Goal: Information Seeking & Learning: Learn about a topic

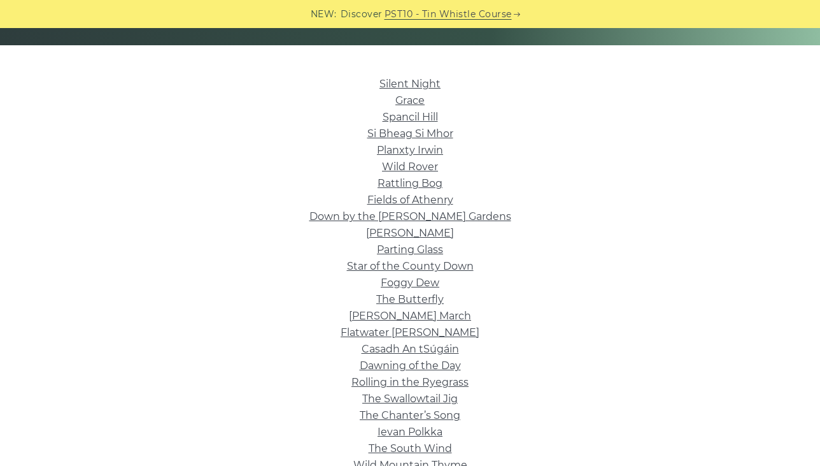
scroll to position [290, 0]
click at [415, 79] on link "Silent Night" at bounding box center [410, 83] width 61 height 12
click at [405, 161] on link "Wild Rover" at bounding box center [410, 166] width 56 height 12
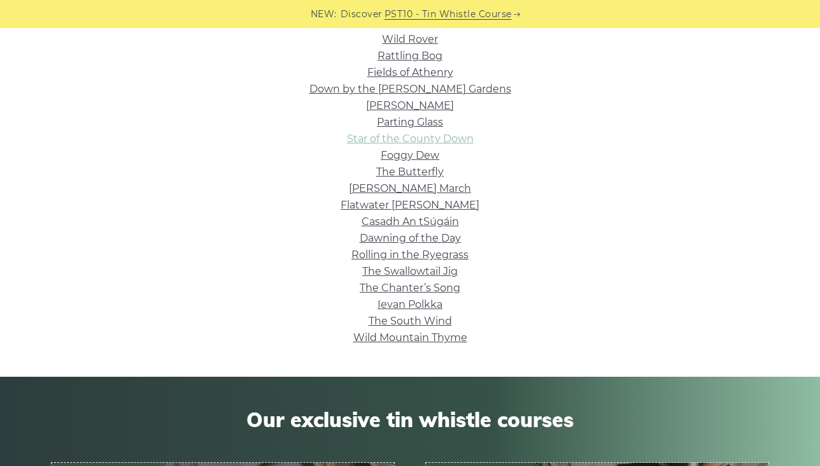
scroll to position [432, 0]
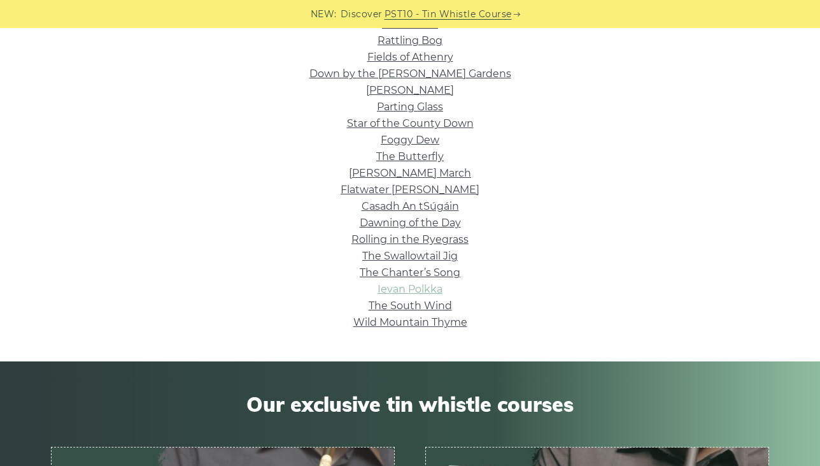
click at [425, 290] on link "Ievan Polkka" at bounding box center [410, 289] width 65 height 12
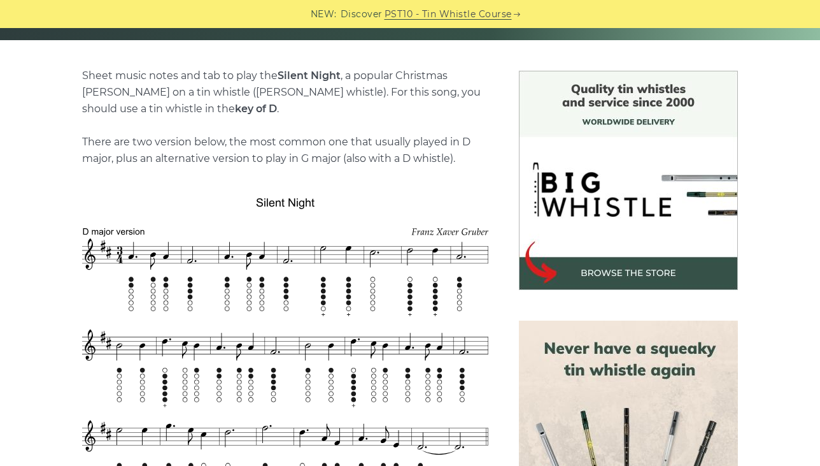
scroll to position [295, 0]
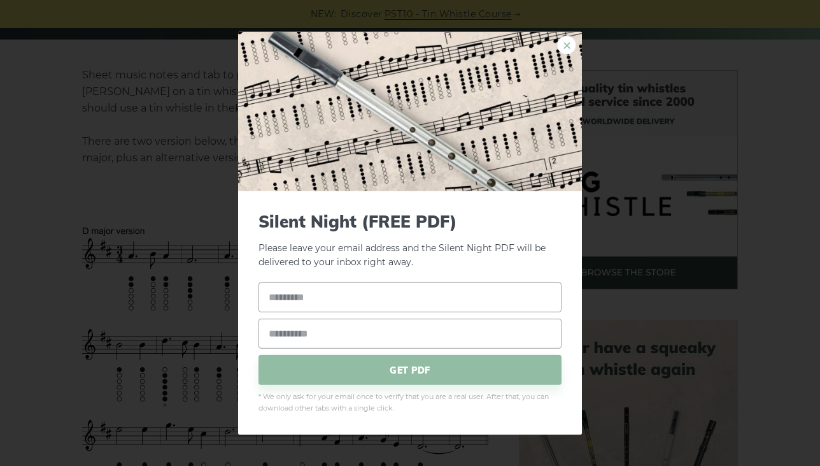
click at [566, 48] on link "×" at bounding box center [566, 44] width 19 height 19
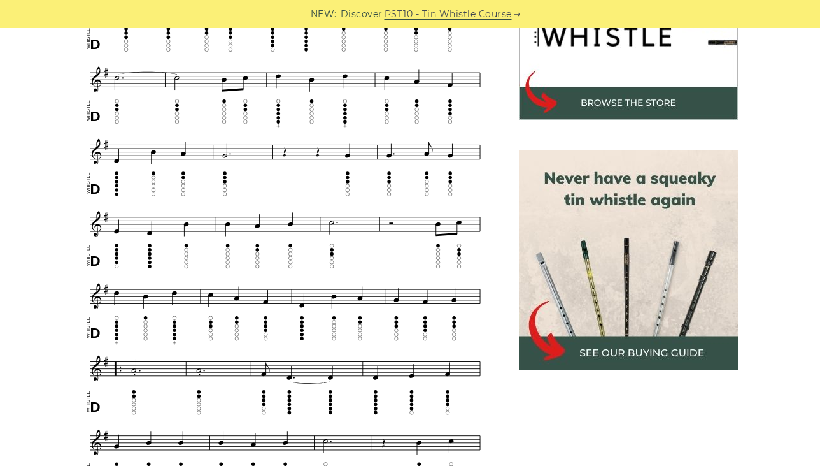
scroll to position [465, 0]
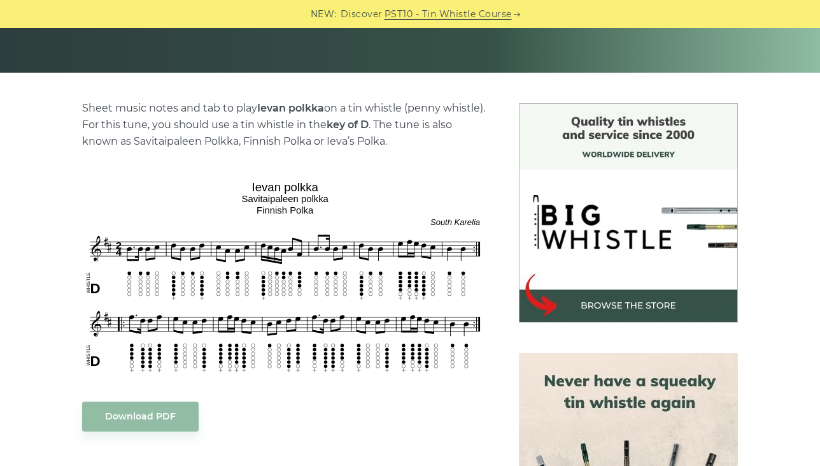
scroll to position [263, 0]
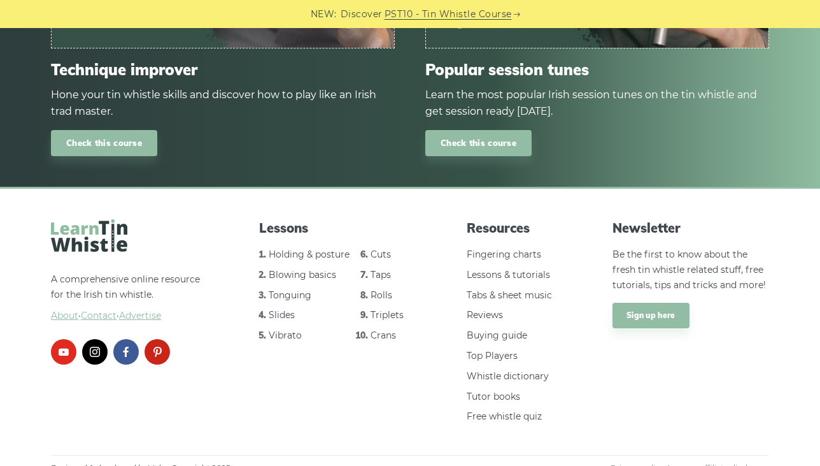
scroll to position [1039, 0]
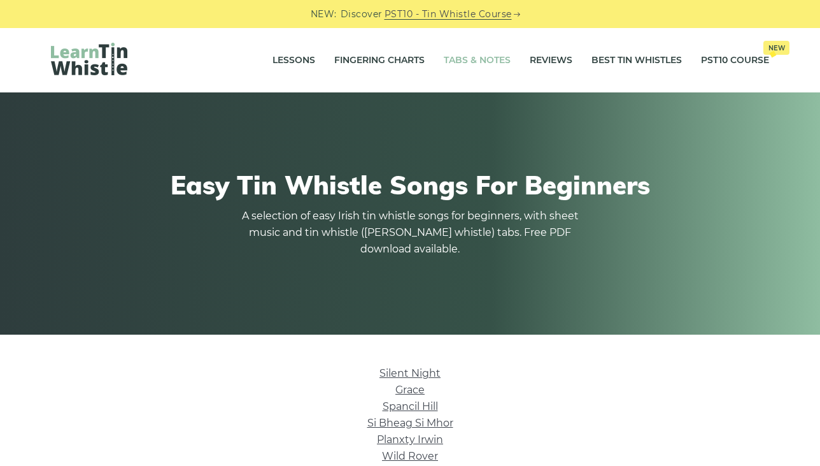
click at [480, 61] on link "Tabs & Notes" at bounding box center [477, 61] width 67 height 32
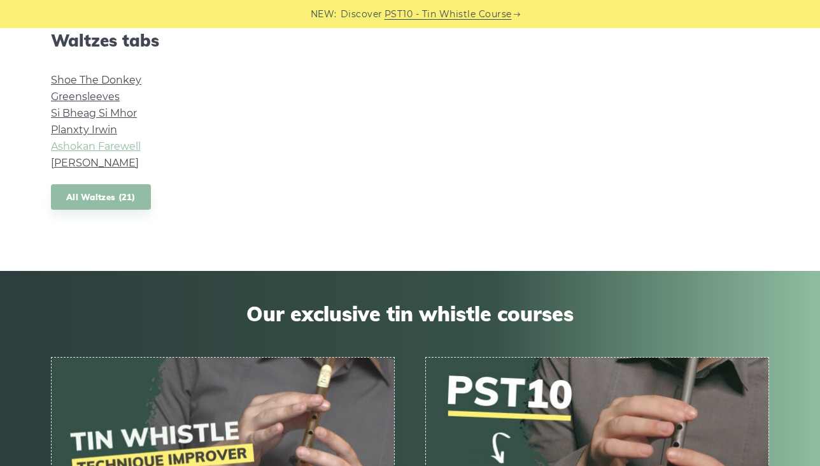
scroll to position [1062, 0]
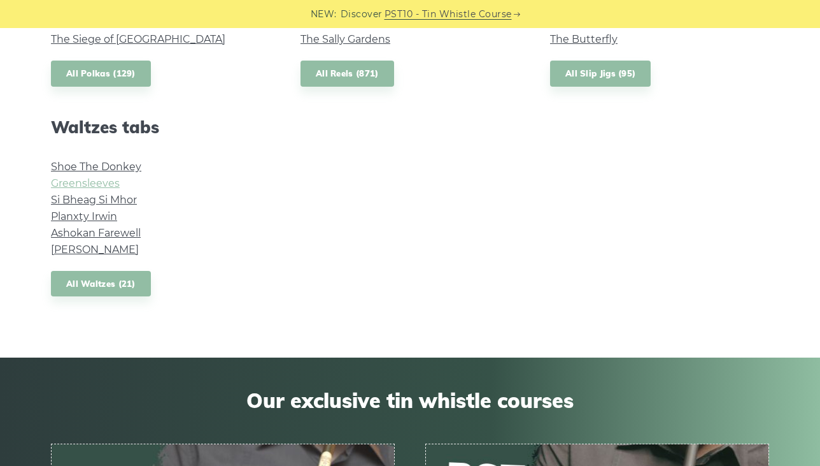
click at [91, 183] on link "Greensleeves" at bounding box center [85, 183] width 69 height 12
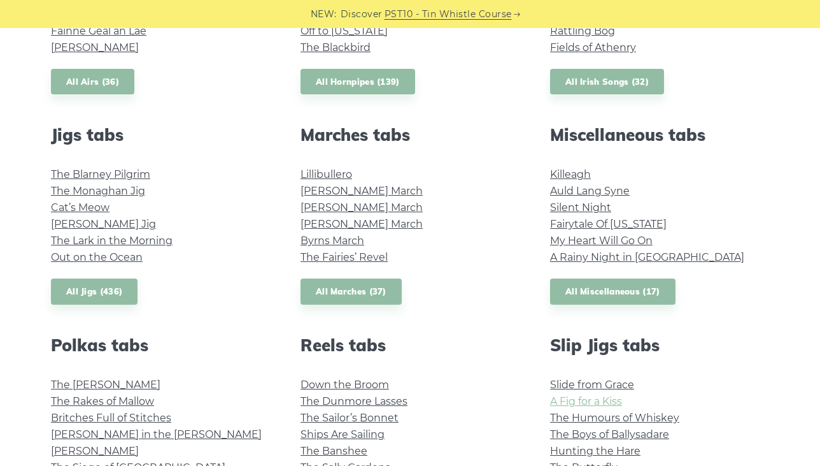
scroll to position [632, 0]
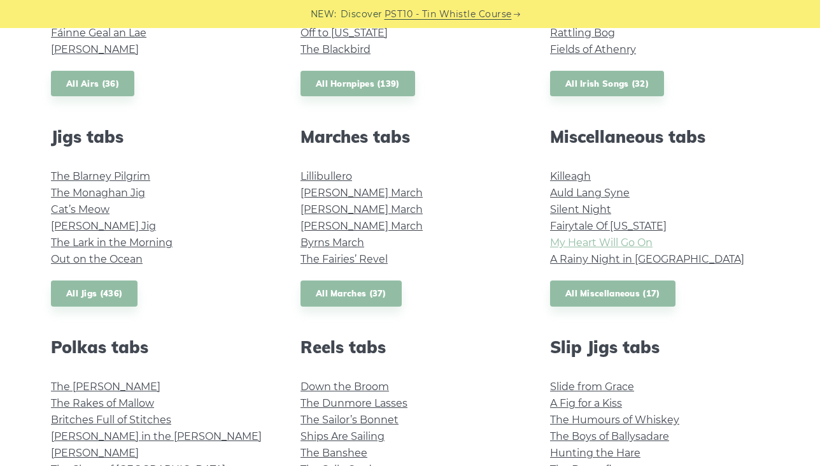
click at [566, 248] on link "My Heart Will Go On" at bounding box center [601, 242] width 103 height 12
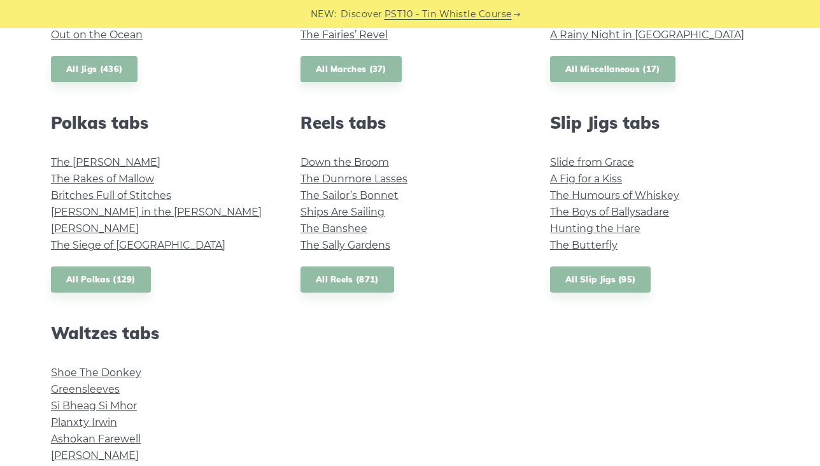
scroll to position [816, 0]
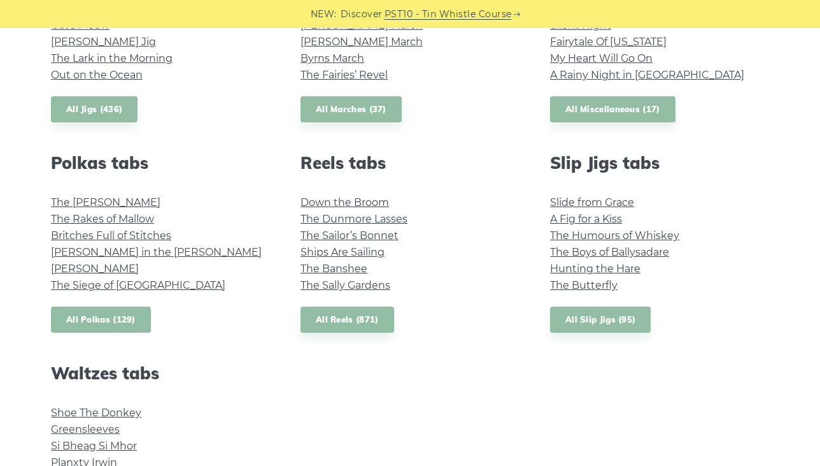
click at [115, 317] on link "All Polkas (129)" at bounding box center [101, 319] width 100 height 26
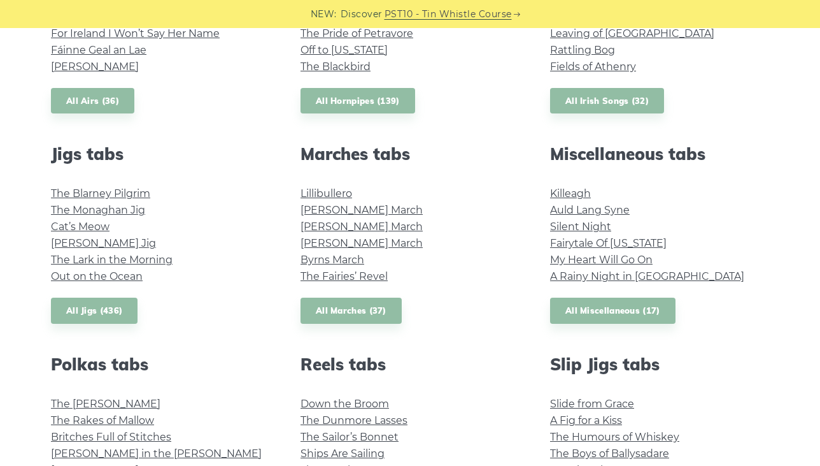
scroll to position [616, 0]
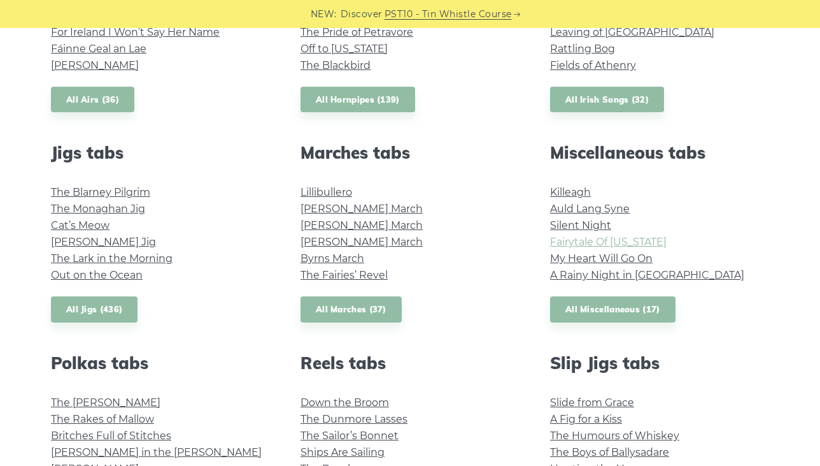
click at [624, 243] on link "Fairytale Of New York" at bounding box center [608, 242] width 117 height 12
click at [600, 305] on link "All Miscellaneous (17)" at bounding box center [612, 309] width 125 height 26
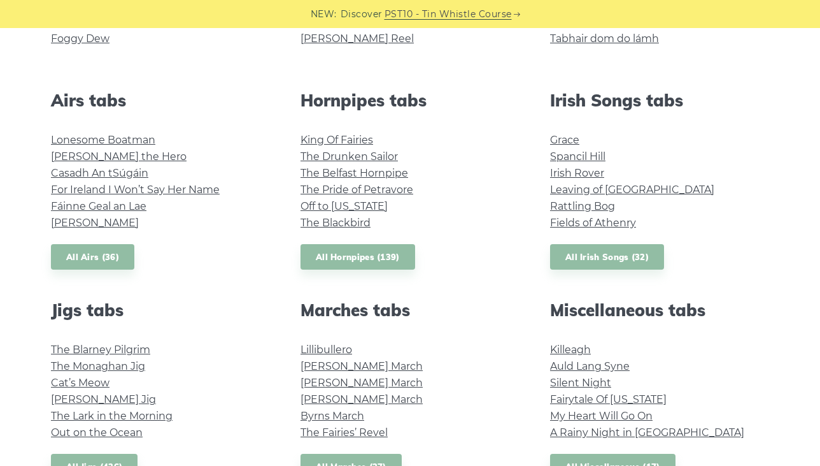
scroll to position [458, 0]
click at [361, 160] on link "The Drunken Sailor" at bounding box center [349, 157] width 97 height 12
click at [362, 252] on link "All Hornpipes (139)" at bounding box center [358, 258] width 115 height 26
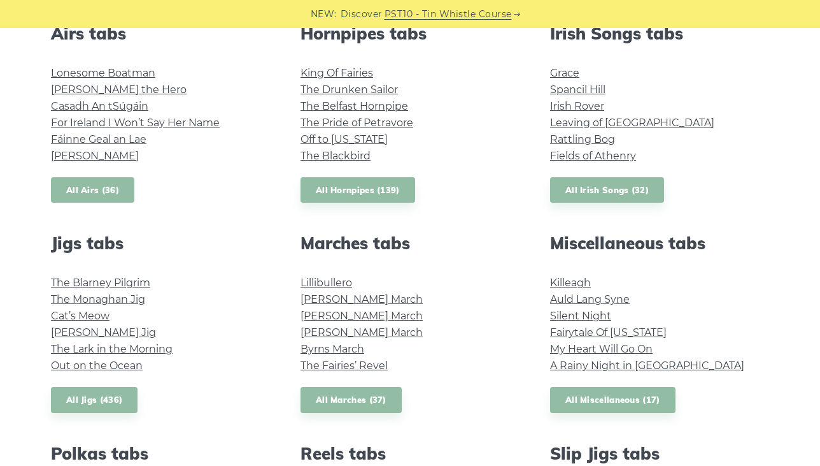
scroll to position [538, 0]
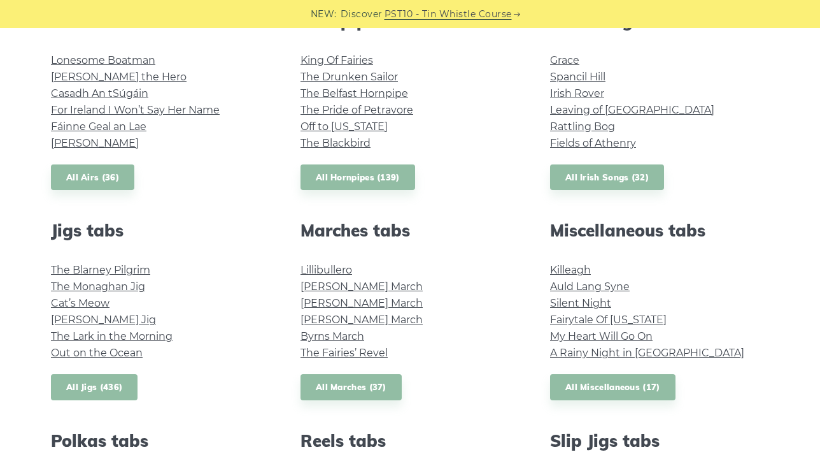
click at [96, 382] on link "All Jigs (436)" at bounding box center [94, 387] width 87 height 26
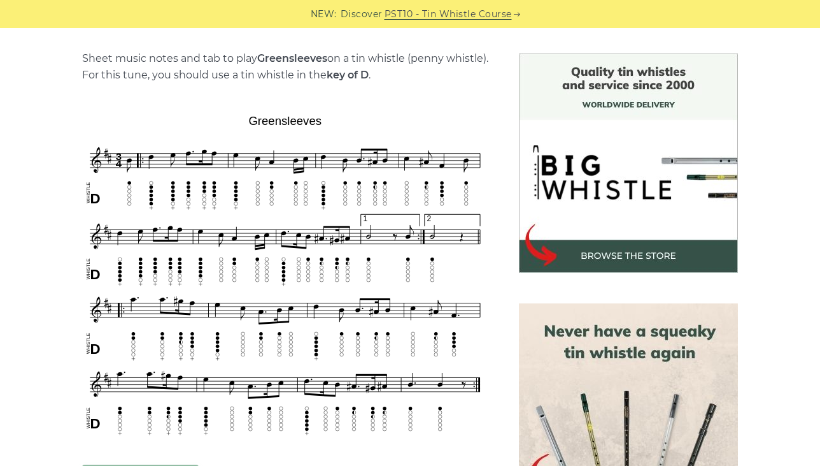
scroll to position [326, 0]
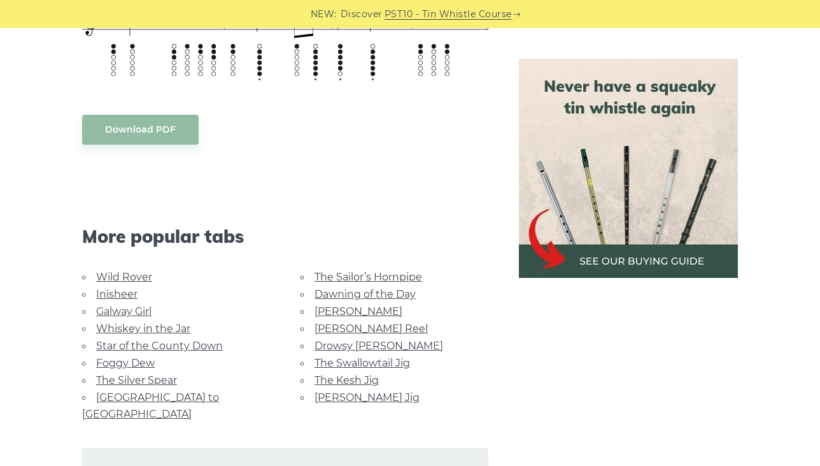
scroll to position [856, 0]
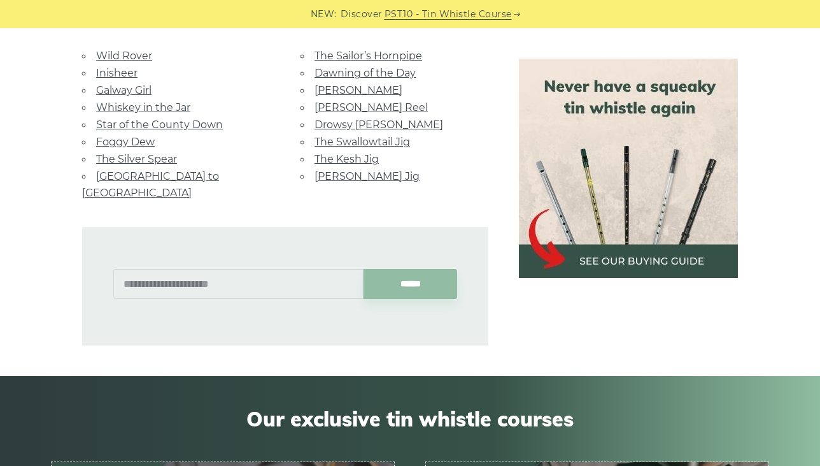
click at [168, 172] on link "Rocky Road to Dublin" at bounding box center [150, 184] width 137 height 29
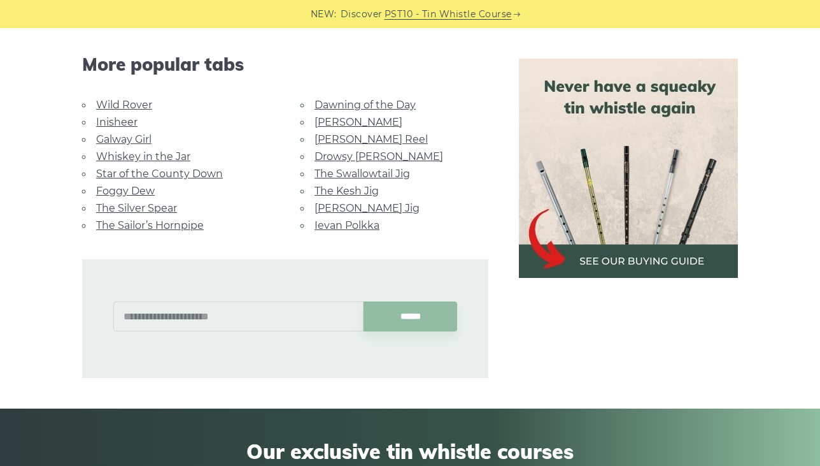
scroll to position [764, 0]
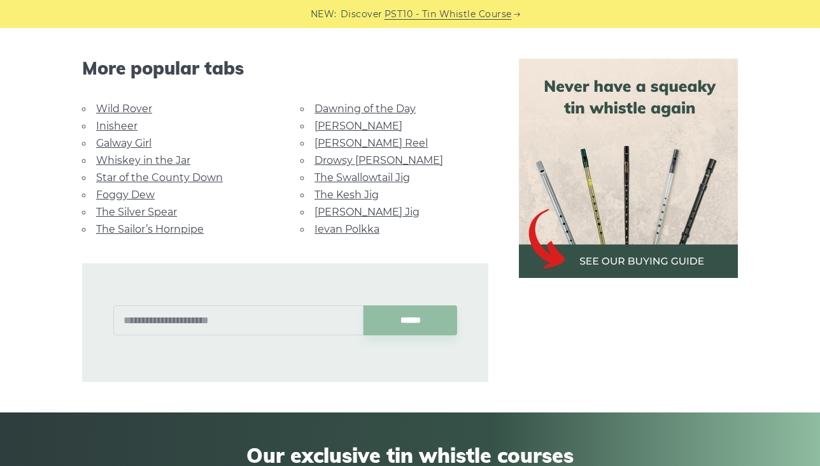
click at [126, 137] on link "Galway Girl" at bounding box center [123, 143] width 55 height 12
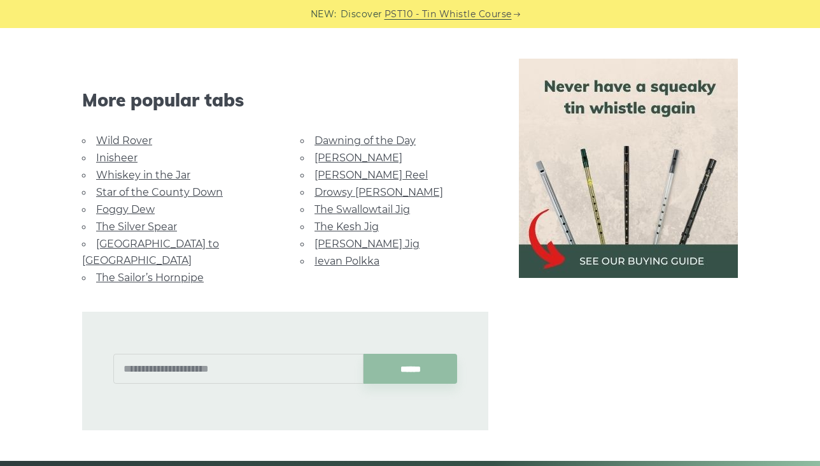
scroll to position [894, 0]
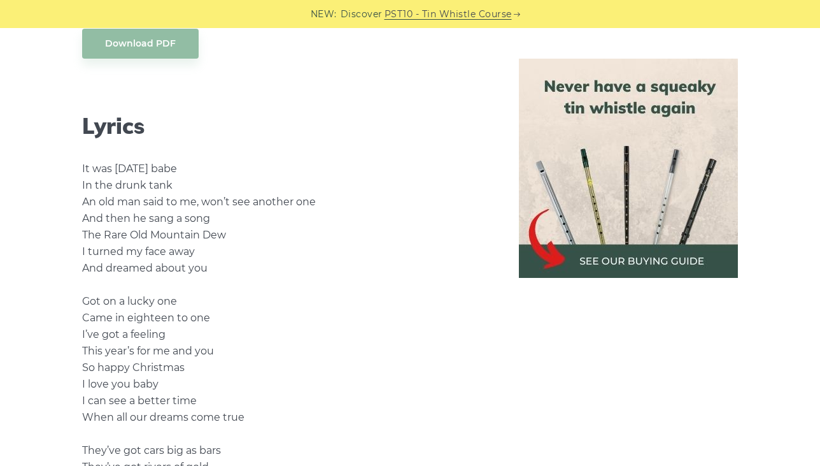
scroll to position [1033, 0]
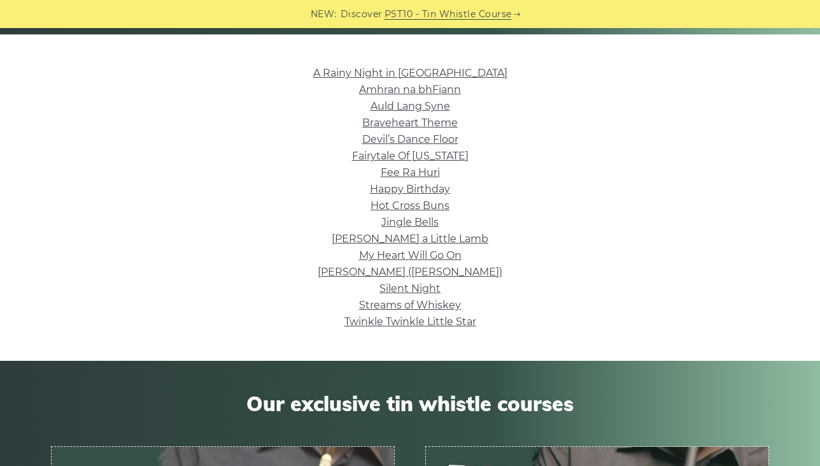
scroll to position [301, 0]
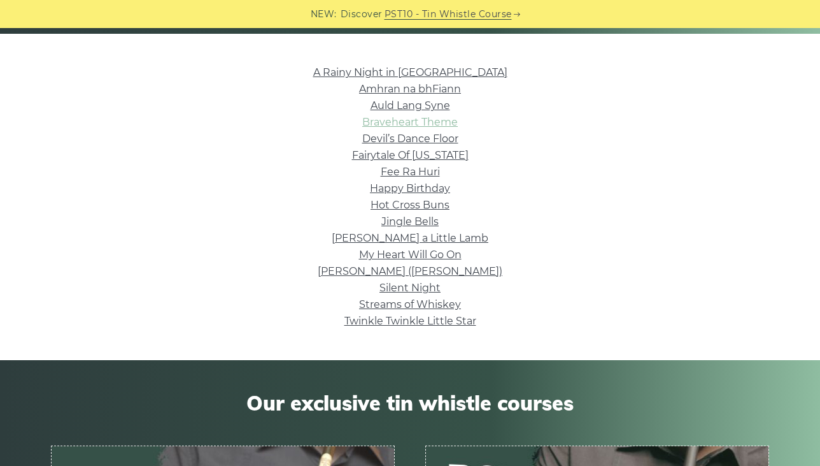
click at [416, 117] on link "Braveheart Theme" at bounding box center [410, 122] width 96 height 12
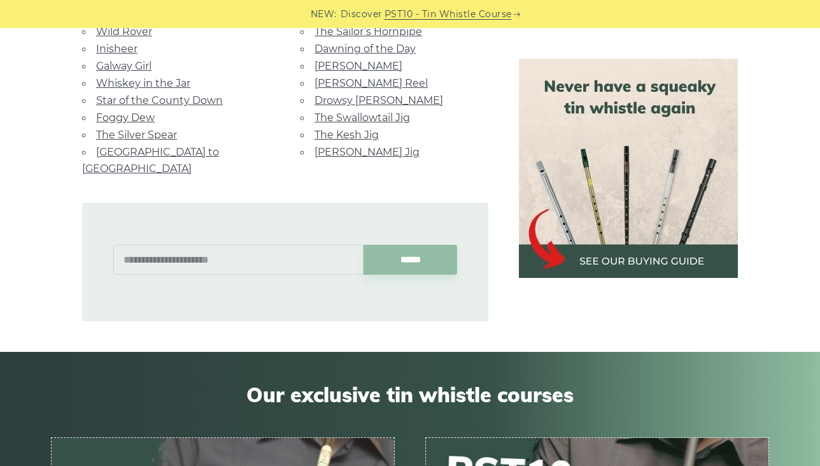
scroll to position [987, 0]
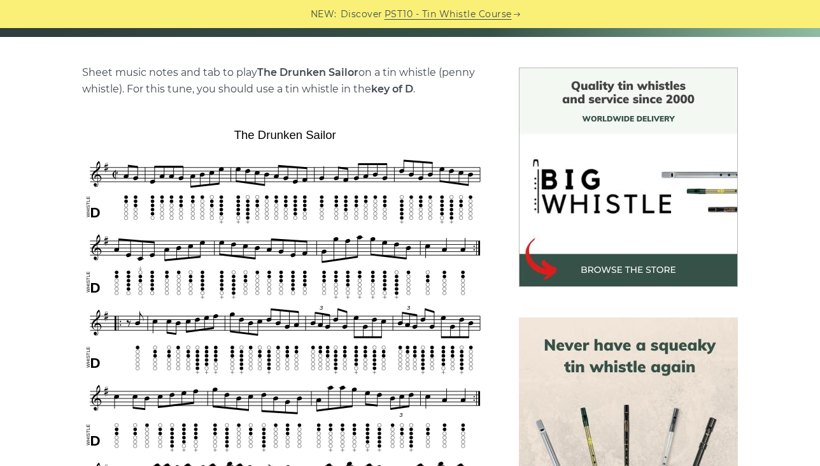
scroll to position [283, 0]
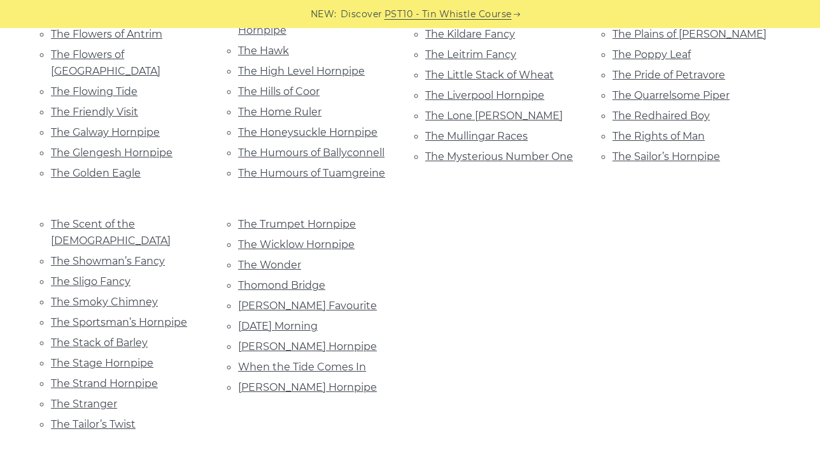
scroll to position [935, 0]
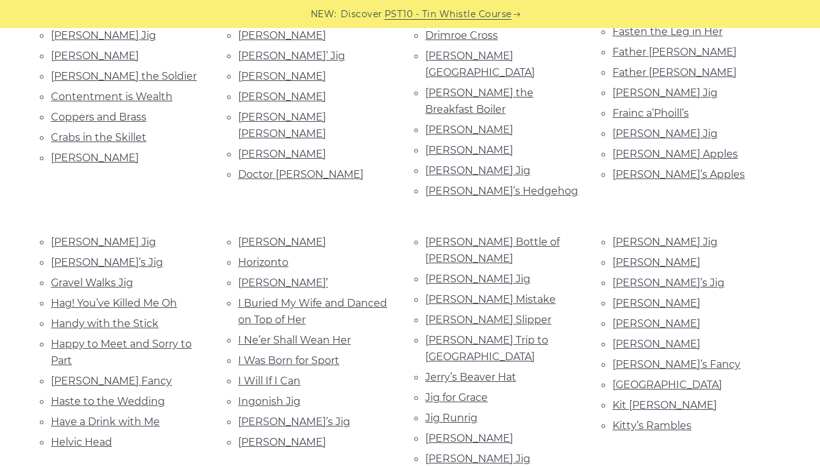
scroll to position [657, 0]
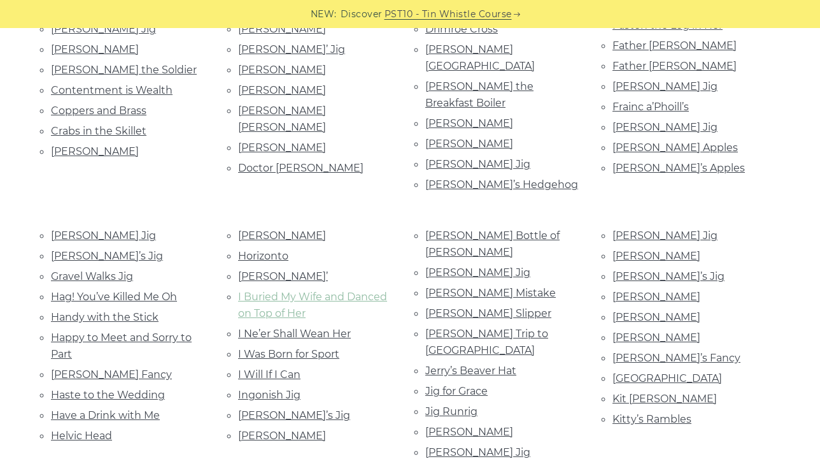
click at [303, 290] on link "I Buried My Wife and Danced on Top of Her" at bounding box center [312, 304] width 149 height 29
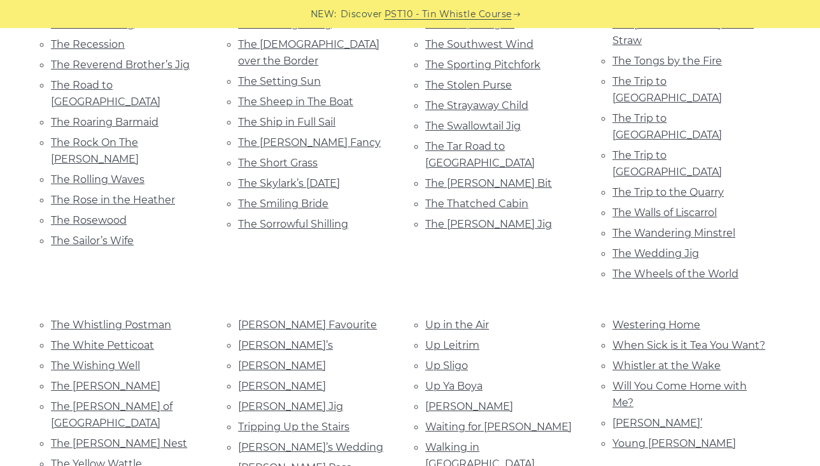
scroll to position [2800, 0]
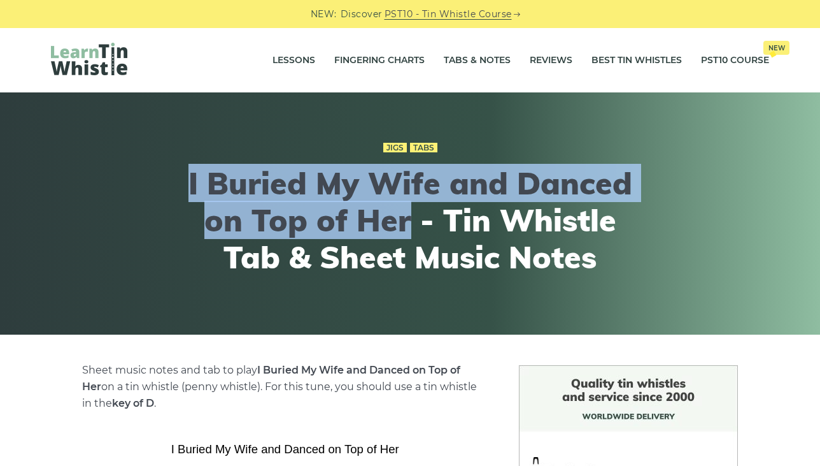
drag, startPoint x: 193, startPoint y: 187, endPoint x: 411, endPoint y: 228, distance: 221.8
click at [411, 228] on h1 "I Buried My Wife and Danced on Top of Her - Tin Whistle Tab & Sheet Music Notes" at bounding box center [410, 220] width 469 height 110
copy h1 "I Buried My Wife and Danced on Top of Her"
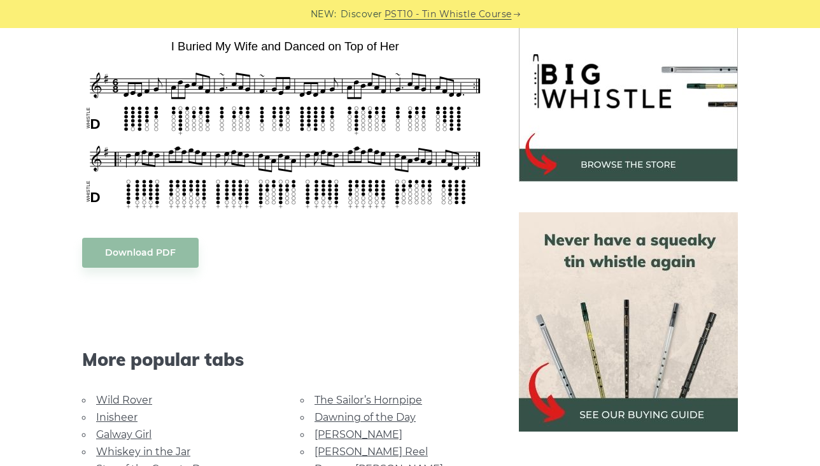
scroll to position [441, 0]
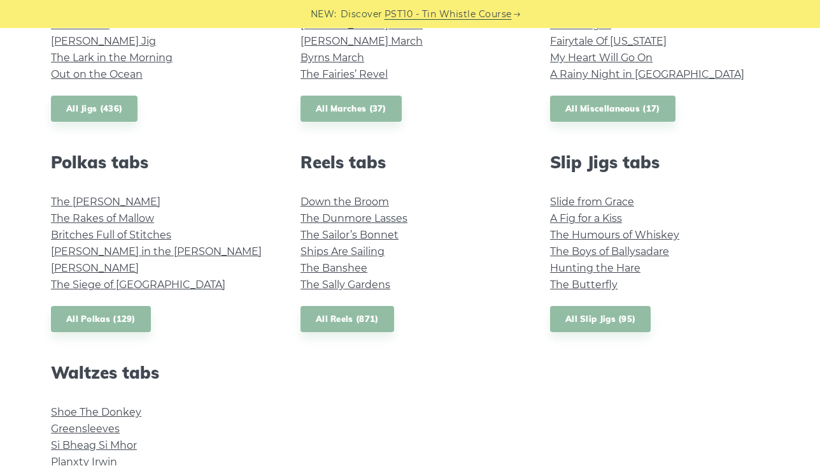
scroll to position [819, 0]
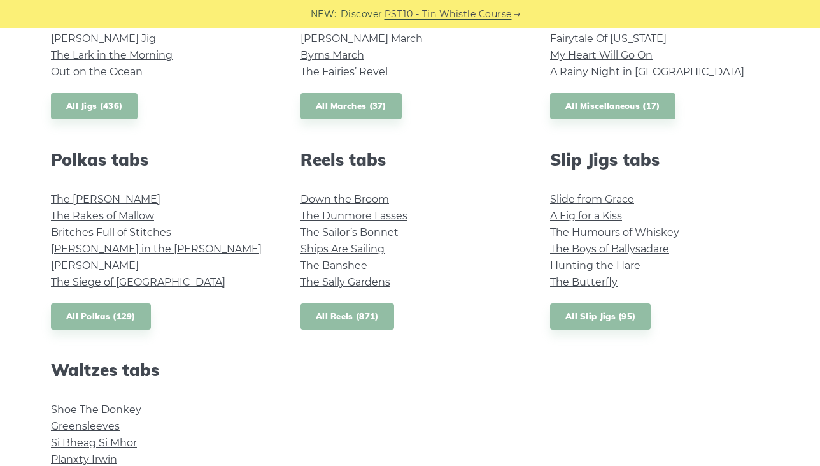
click at [369, 308] on link "All Reels (871)" at bounding box center [348, 316] width 94 height 26
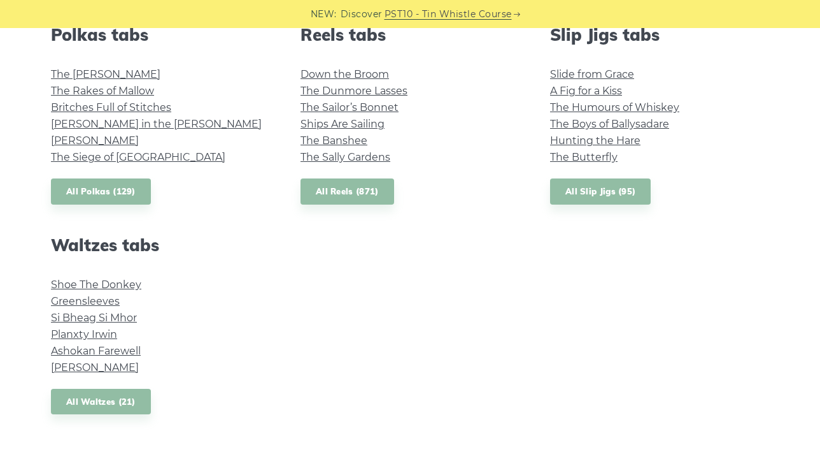
scroll to position [945, 0]
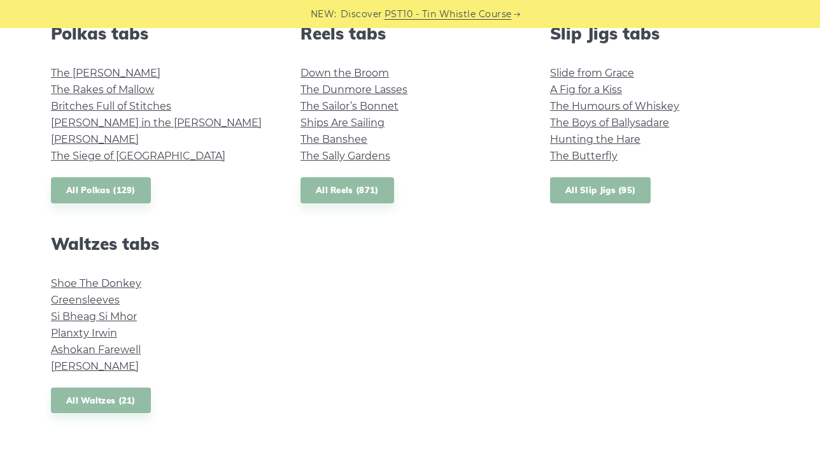
click at [605, 183] on link "All Slip Jigs (95)" at bounding box center [600, 190] width 101 height 26
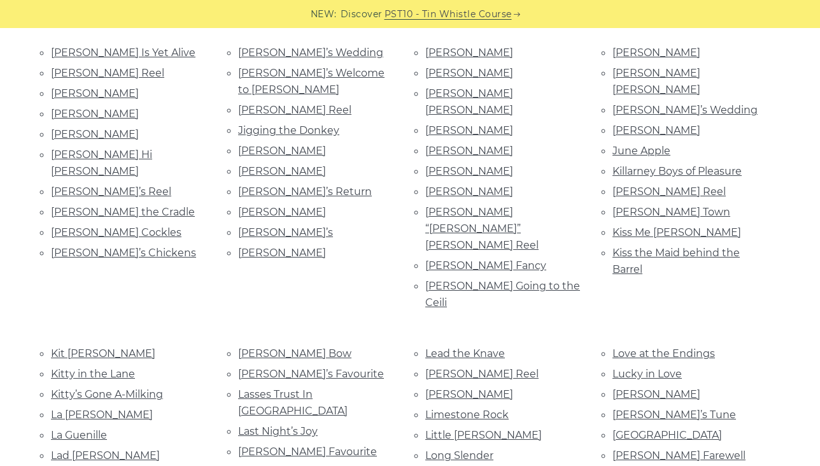
scroll to position [1431, 0]
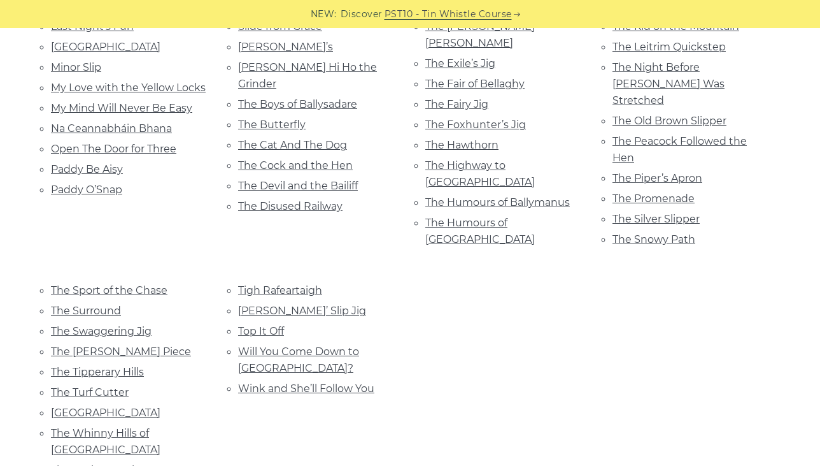
scroll to position [682, 0]
